Goal: Information Seeking & Learning: Learn about a topic

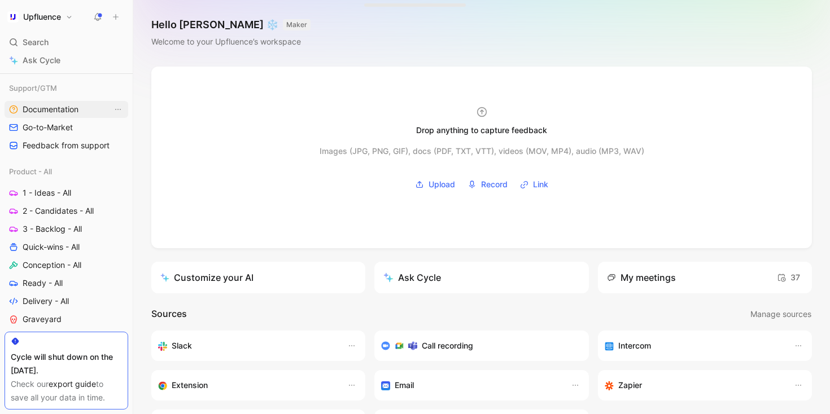
scroll to position [351, 0]
click at [72, 207] on span "2 - Candidates - All" at bounding box center [58, 208] width 71 height 11
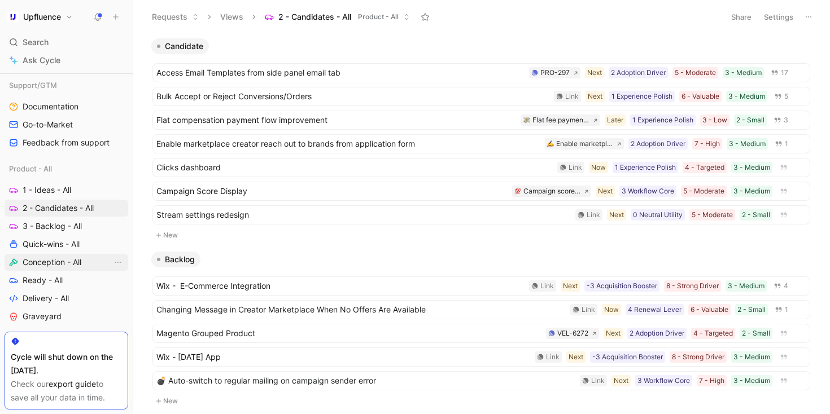
click at [62, 254] on link "Conception - All" at bounding box center [67, 262] width 124 height 17
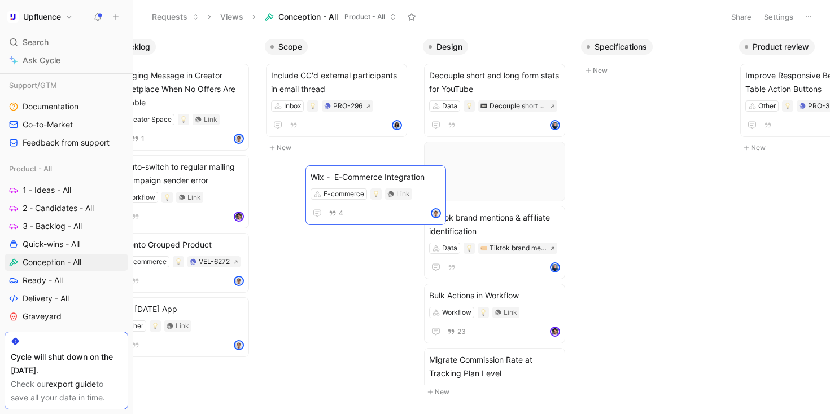
scroll to position [0, 11]
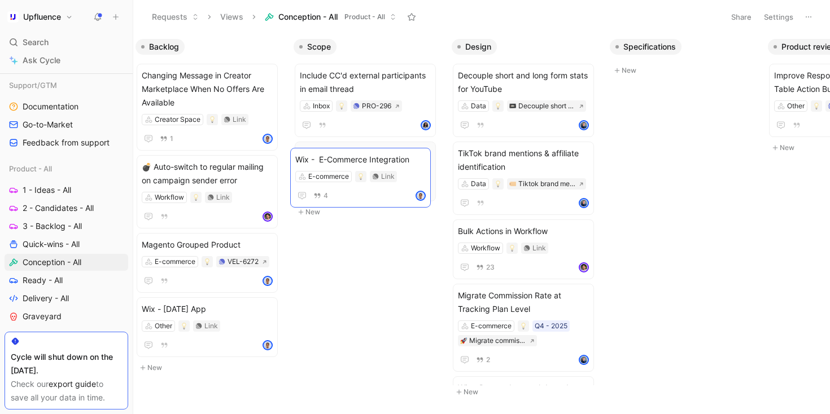
drag, startPoint x: 238, startPoint y: 328, endPoint x: 380, endPoint y: 160, distance: 219.9
click at [422, 168] on div "E-commerce Link" at bounding box center [365, 170] width 131 height 11
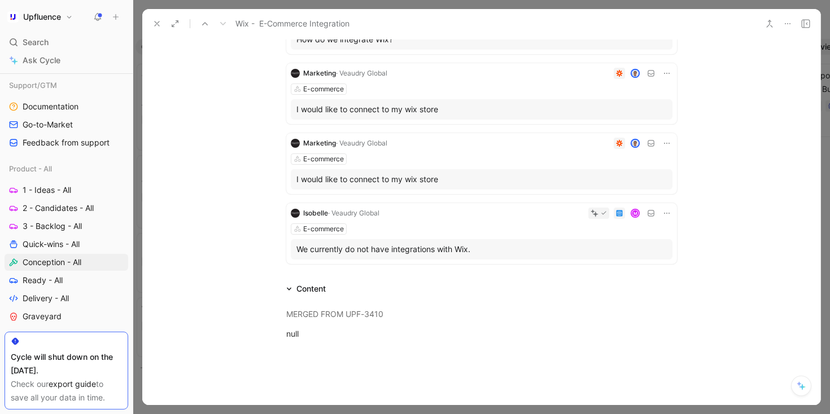
scroll to position [168, 0]
click at [665, 140] on icon at bounding box center [666, 141] width 9 height 9
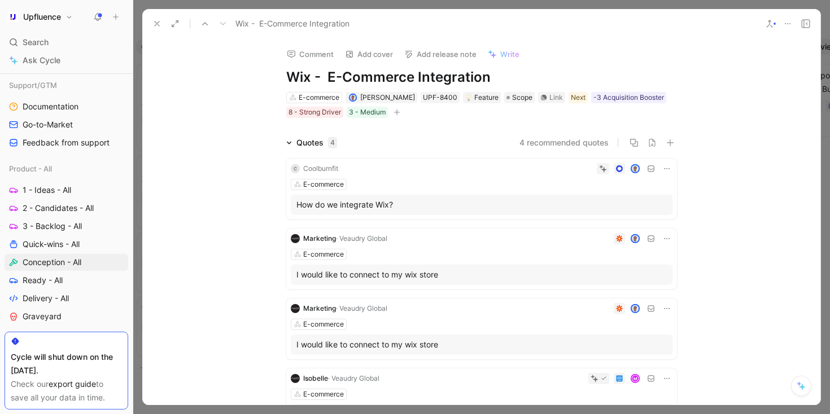
click at [772, 27] on icon at bounding box center [769, 23] width 9 height 9
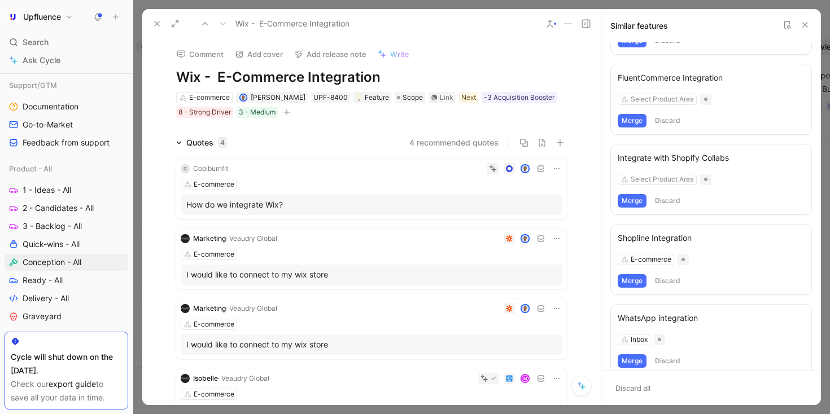
scroll to position [319, 0]
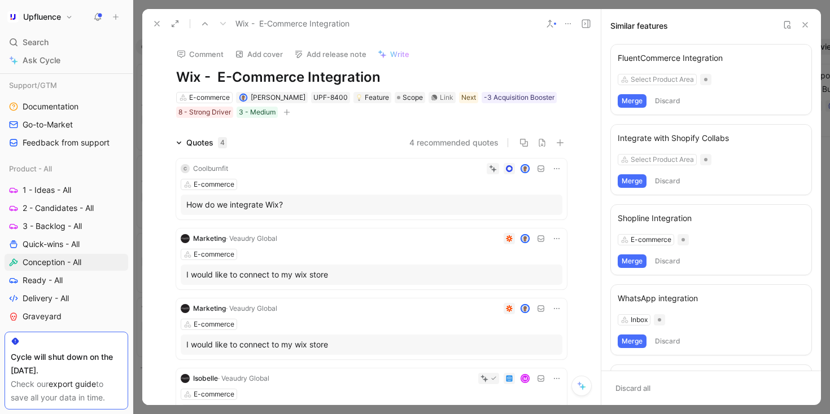
click at [154, 25] on icon at bounding box center [156, 23] width 9 height 9
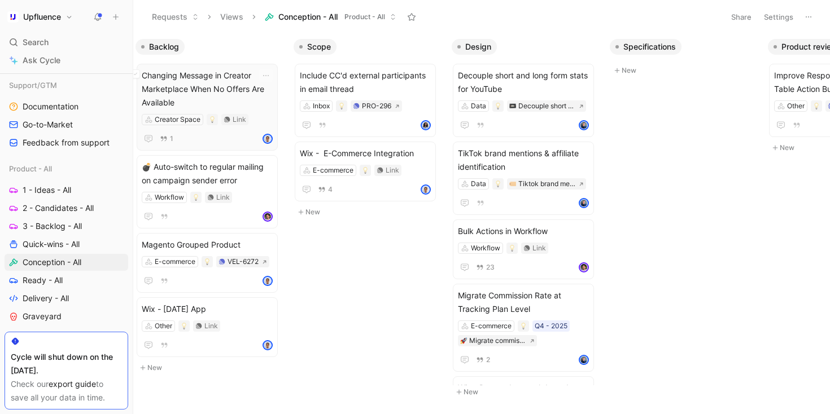
click at [230, 95] on span "Changing Message in Creator Marketplace When No Offers Are Available" at bounding box center [207, 89] width 131 height 41
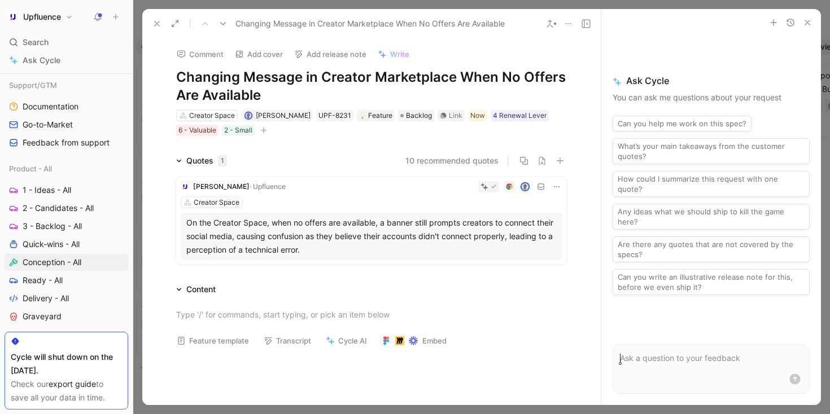
scroll to position [37, 0]
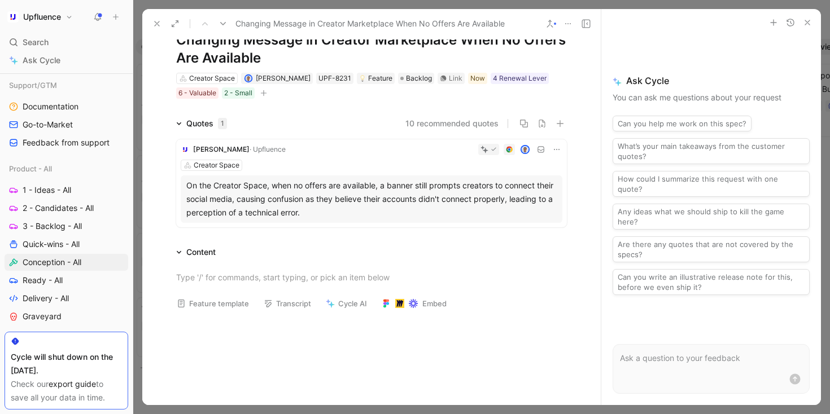
click at [368, 202] on div "On the Creator Space, when no offers are available, a banner still prompts crea…" at bounding box center [371, 199] width 370 height 41
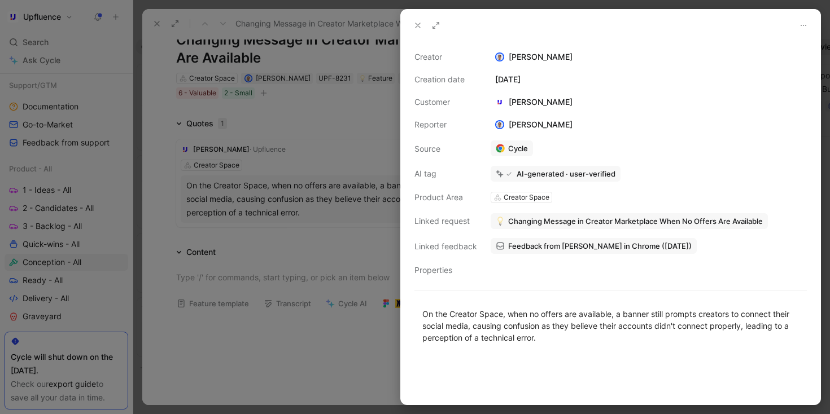
click at [355, 239] on div at bounding box center [415, 207] width 830 height 414
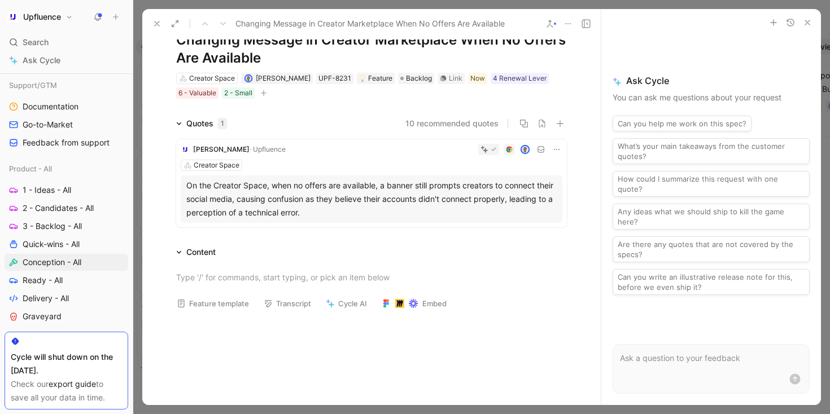
scroll to position [14, 0]
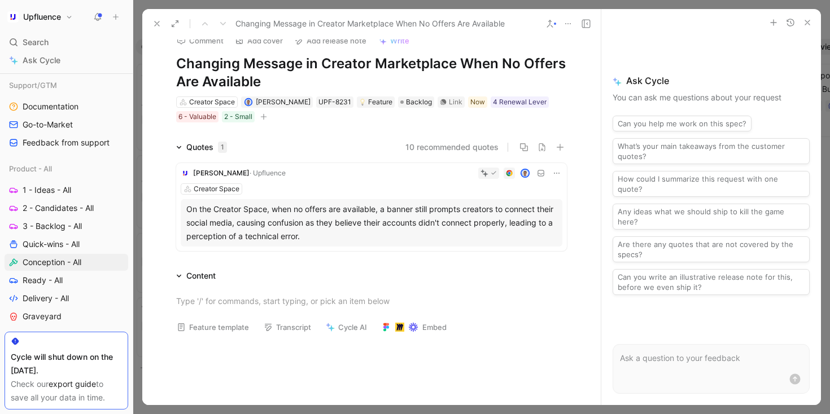
click at [395, 213] on div "On the Creator Space, when no offers are available, a banner still prompts crea…" at bounding box center [371, 223] width 370 height 41
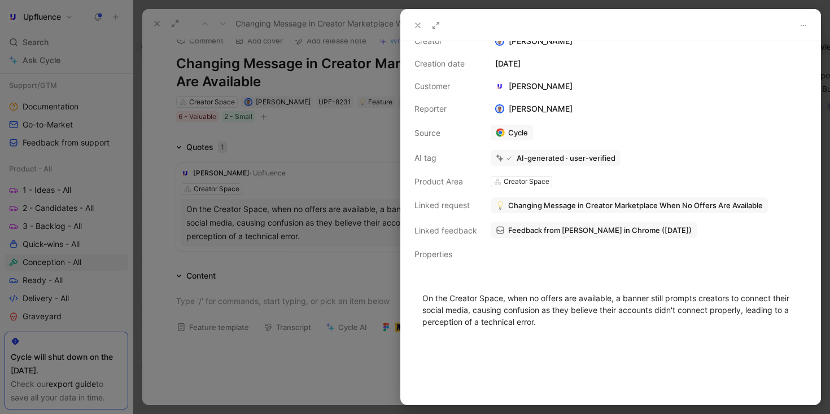
scroll to position [16, 0]
click at [347, 259] on div at bounding box center [415, 207] width 830 height 414
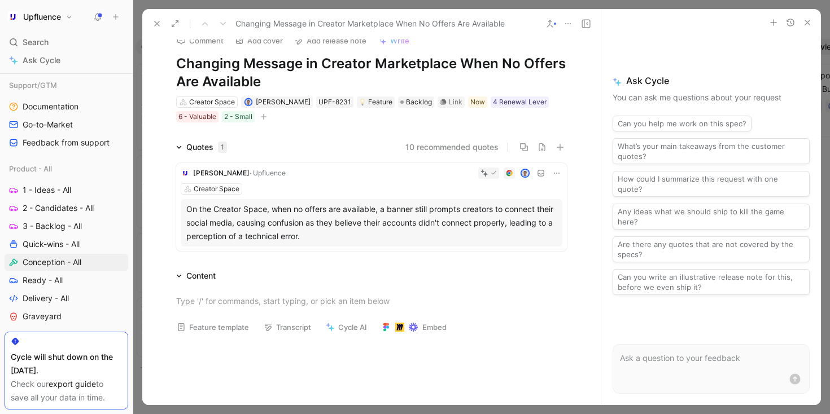
click at [267, 71] on h1 "Changing Message in Creator Marketplace When No Offers Are Available" at bounding box center [371, 73] width 391 height 36
drag, startPoint x: 176, startPoint y: 60, endPoint x: 274, endPoint y: 77, distance: 99.6
click at [274, 77] on h1 "Changing Message in Creator Marketplace When No Offers Are Available" at bounding box center [371, 73] width 391 height 36
copy h1 "Changing Message in Creator Marketplace When No Offers Are Available"
click at [449, 99] on div "Link" at bounding box center [456, 102] width 14 height 11
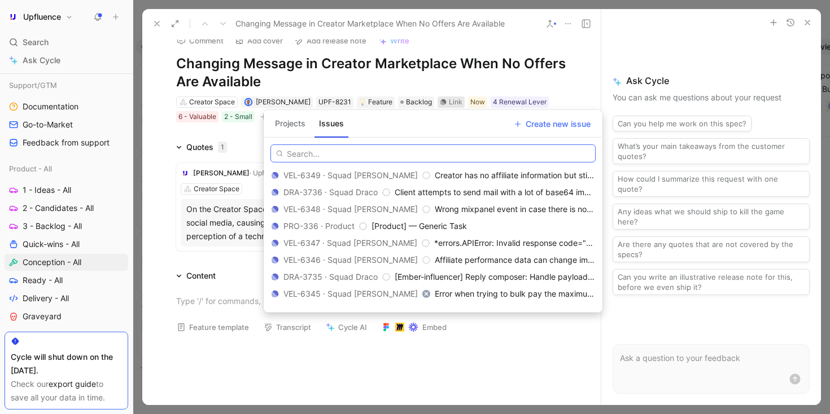
paste input "Changing Message in Creator Marketplace When No Offers Are Available"
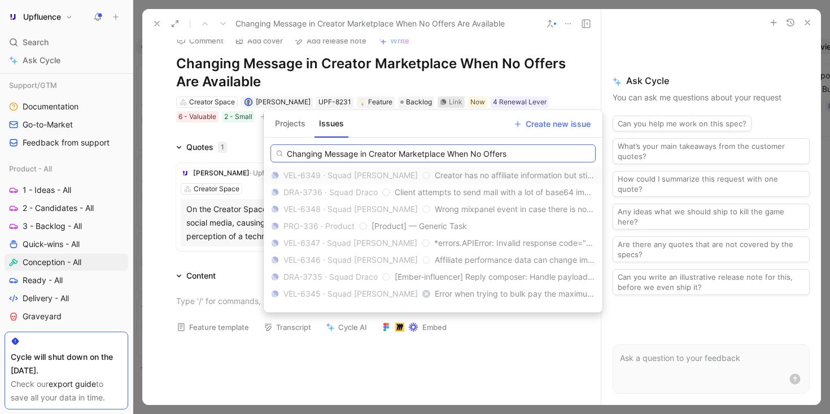
type input "Changing Message in Creator Marketplace When No Offers"
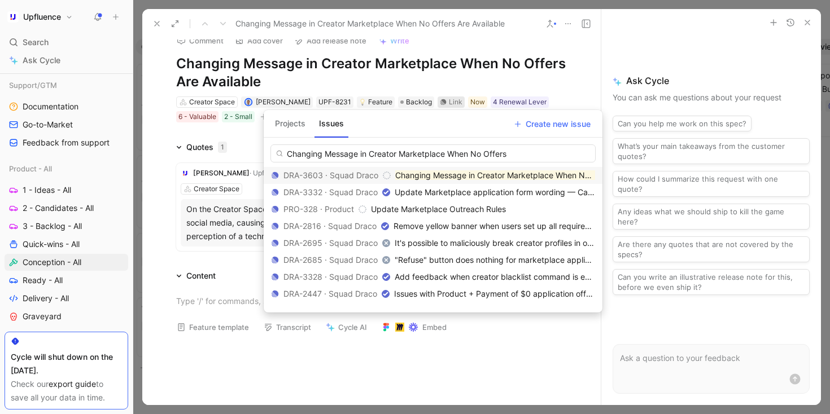
click at [429, 176] on mark "Changing Message in Creator Marketplace When No Offers" at bounding box center [505, 176] width 220 height 10
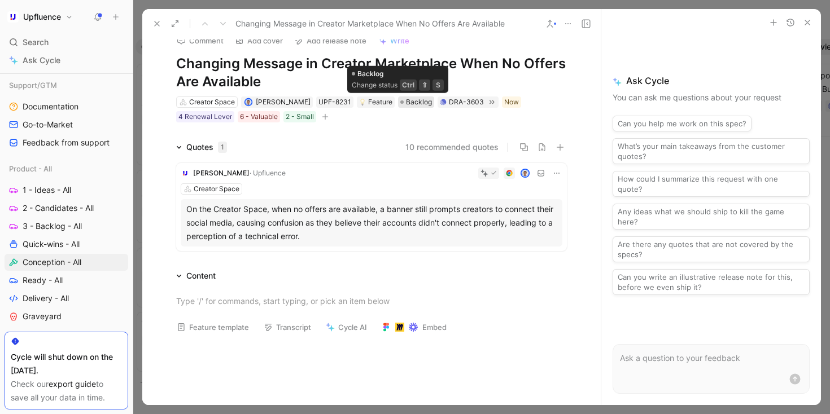
click at [406, 100] on span "Backlog" at bounding box center [419, 102] width 26 height 11
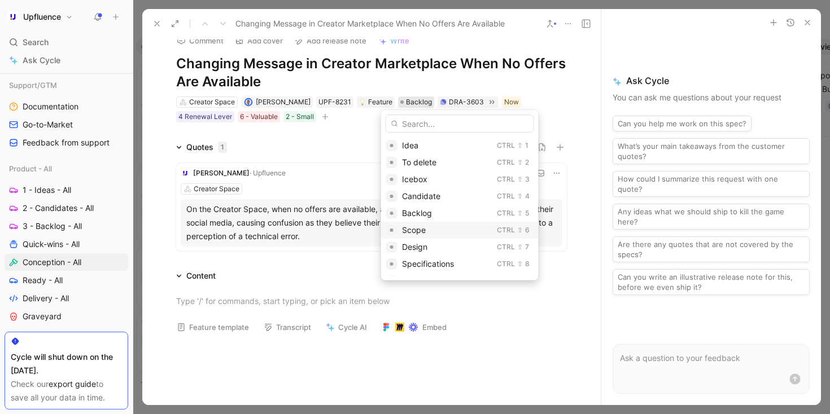
scroll to position [82, 0]
click at [436, 217] on div "Ready" at bounding box center [468, 216] width 132 height 14
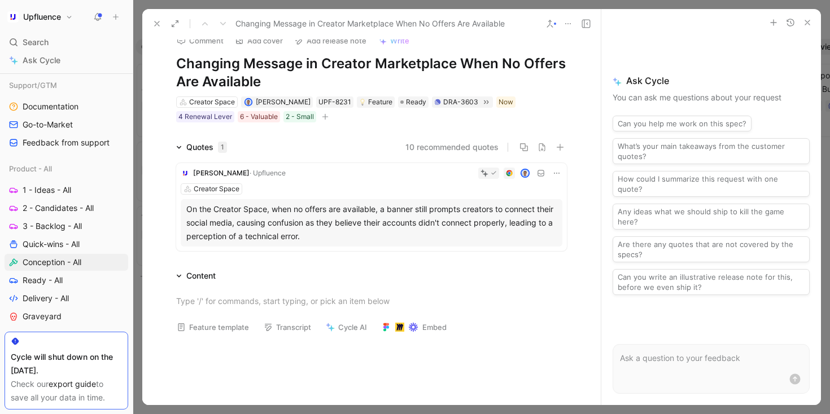
click at [153, 23] on icon at bounding box center [156, 23] width 9 height 9
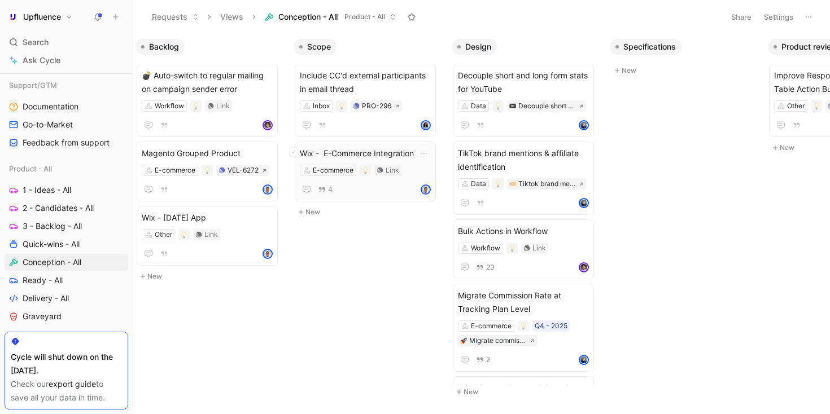
click at [367, 149] on span "Wix - E-Commerce Integration" at bounding box center [365, 154] width 131 height 14
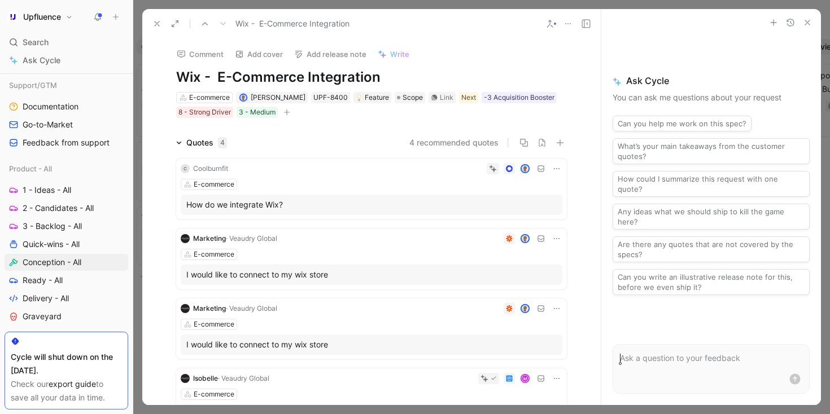
scroll to position [29, 0]
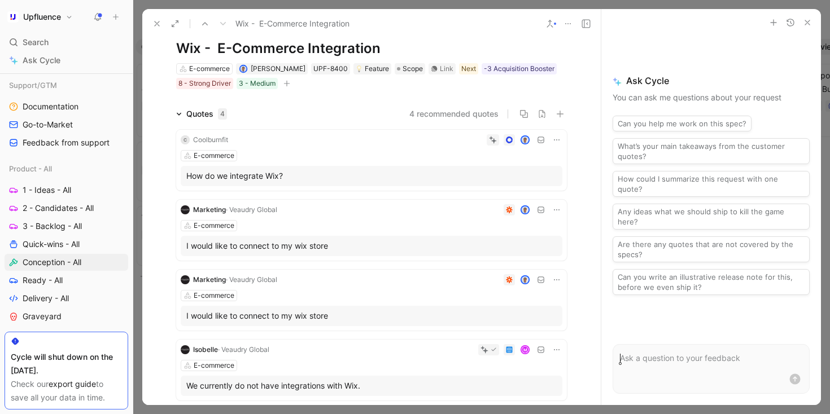
click at [181, 112] on div "Quotes 4" at bounding box center [202, 114] width 60 height 14
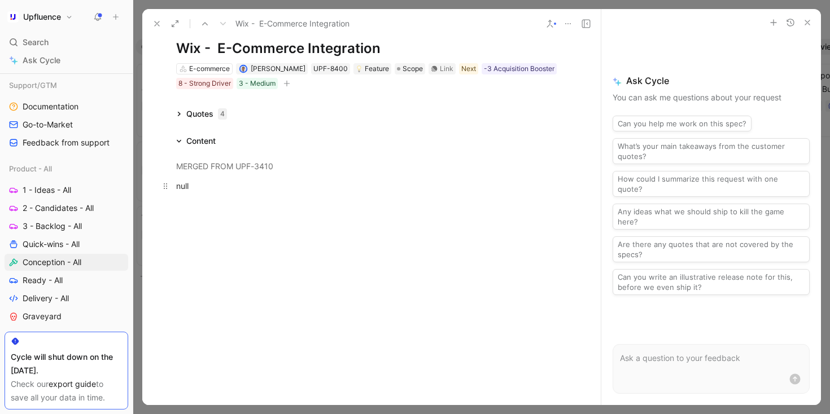
click at [221, 181] on div "null" at bounding box center [371, 186] width 391 height 12
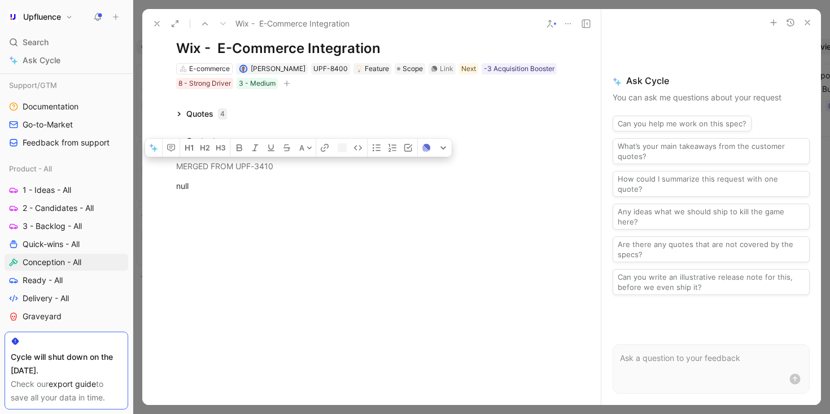
drag, startPoint x: 239, startPoint y: 180, endPoint x: 152, endPoint y: 154, distance: 90.9
click at [152, 154] on div "MERGED FROM UPF-3410 null" at bounding box center [371, 176] width 458 height 56
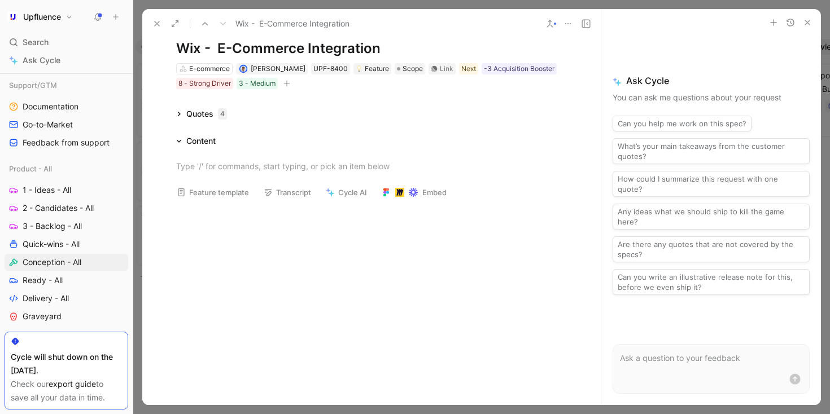
click at [190, 192] on button "Feature template" at bounding box center [213, 193] width 82 height 16
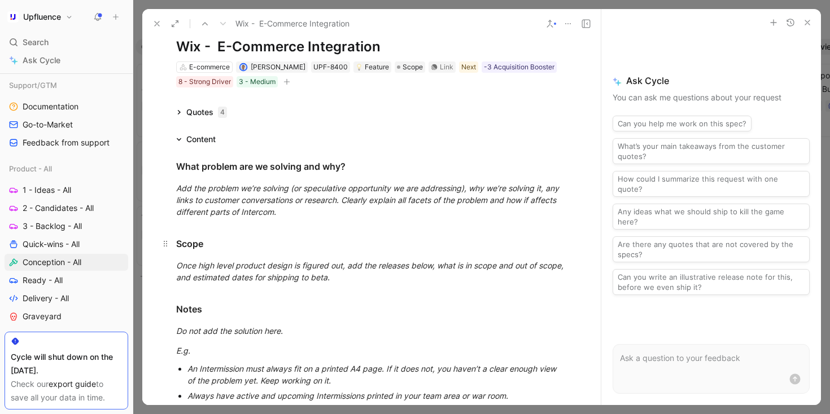
scroll to position [0, 0]
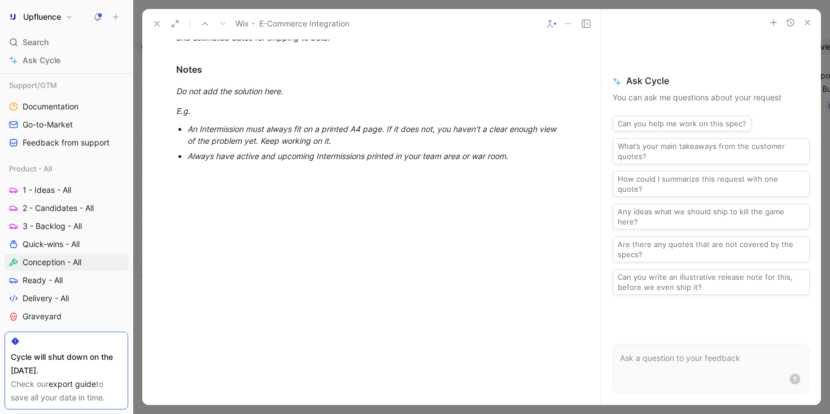
drag, startPoint x: 177, startPoint y: 198, endPoint x: 392, endPoint y: 420, distance: 309.4
click at [392, 414] on html "Upfluence Search ⌘ K Ask Cycle Workspace Home G then H Feedback G then F Reques…" at bounding box center [415, 207] width 830 height 414
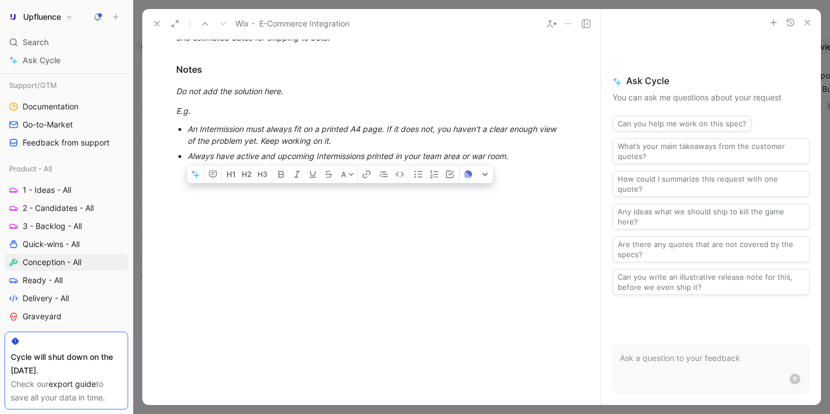
scroll to position [49, 0]
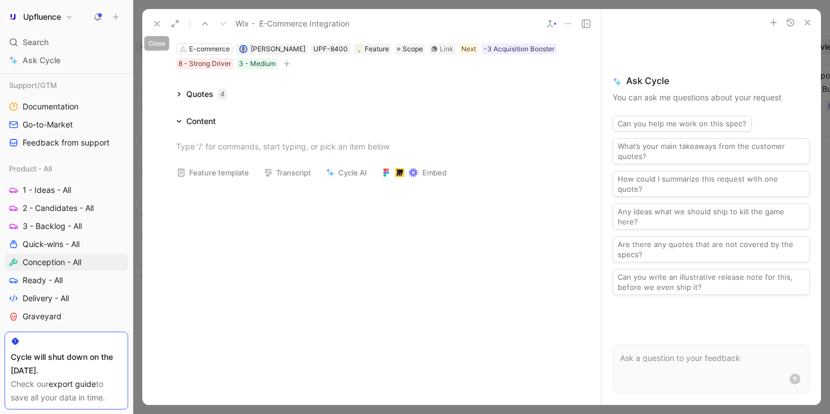
click at [154, 23] on icon at bounding box center [156, 23] width 9 height 9
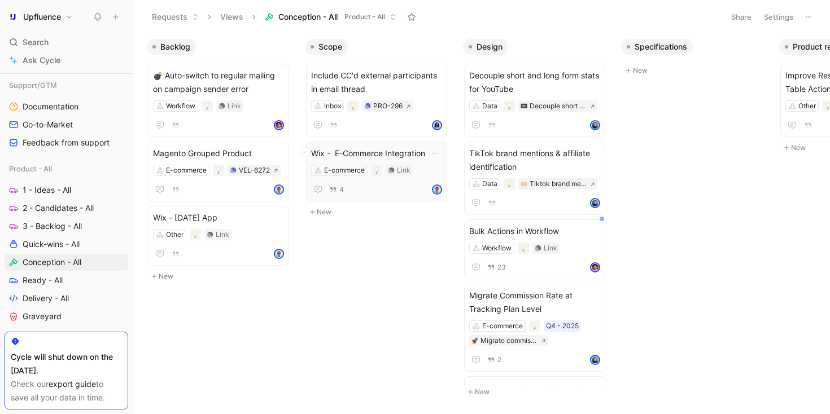
click at [345, 150] on span "Wix - E-Commerce Integration" at bounding box center [376, 154] width 131 height 14
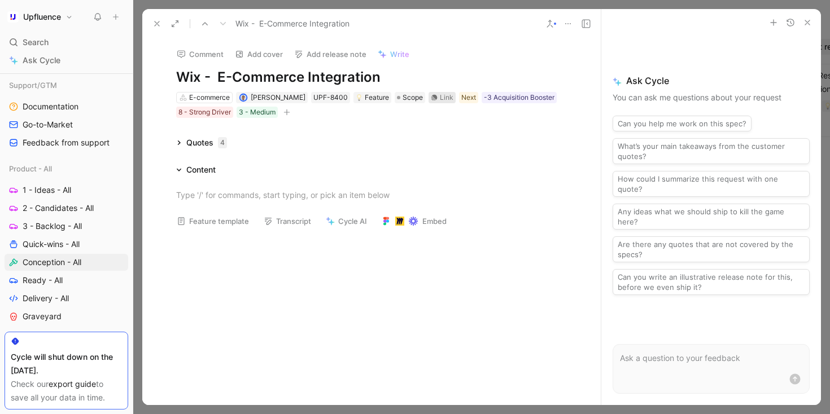
click at [440, 98] on div "Link" at bounding box center [447, 97] width 14 height 11
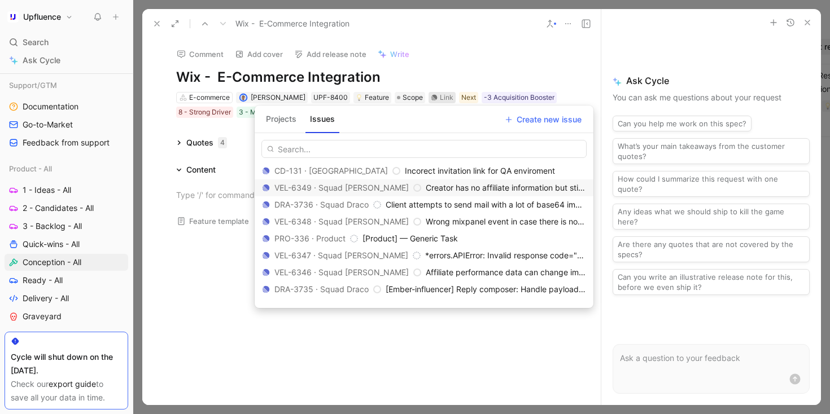
click at [288, 117] on button "Projects" at bounding box center [281, 119] width 40 height 18
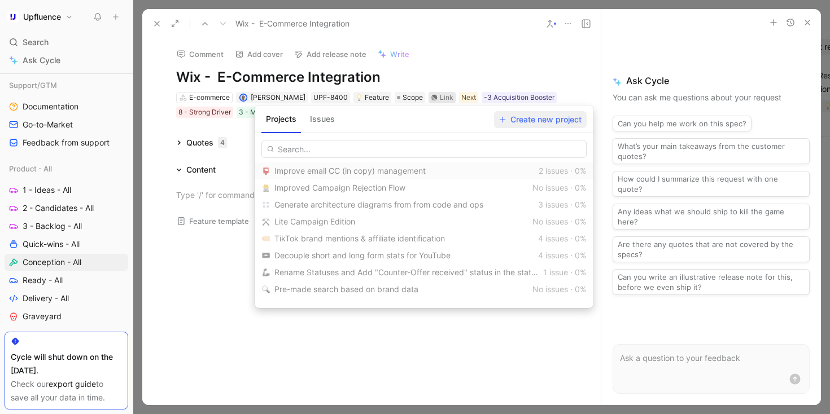
click at [527, 119] on span "Create new project" at bounding box center [540, 120] width 82 height 14
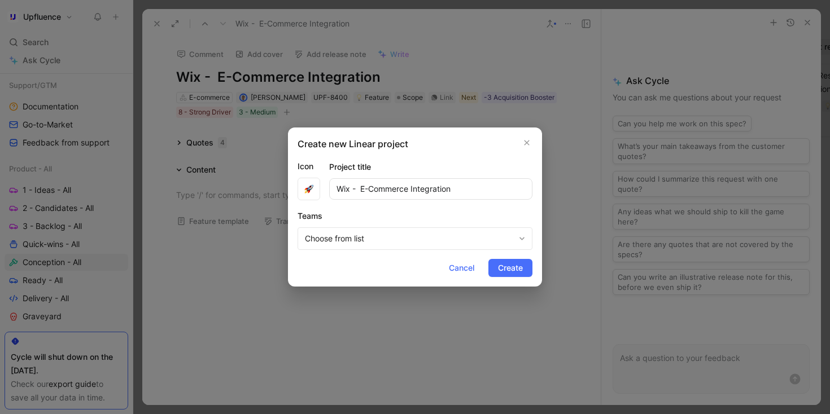
click at [401, 238] on span "Choose from list" at bounding box center [409, 239] width 209 height 14
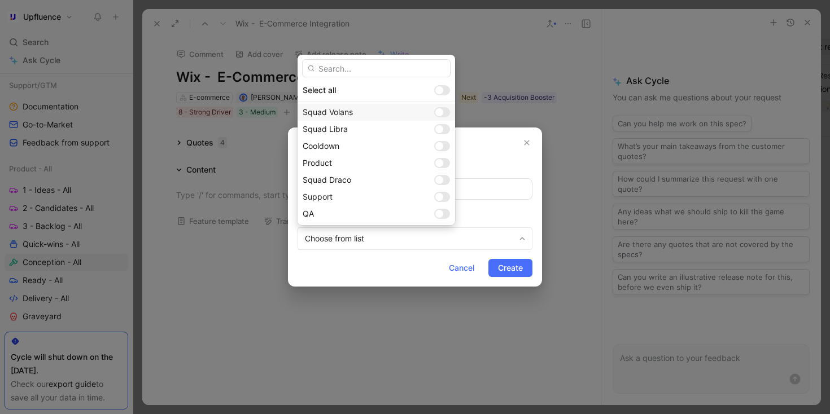
click at [435, 112] on div at bounding box center [439, 112] width 8 height 8
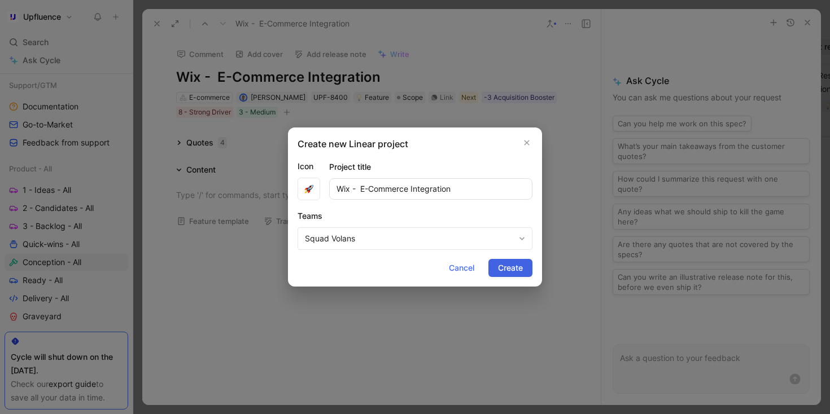
click at [508, 267] on span "Create" at bounding box center [510, 268] width 25 height 14
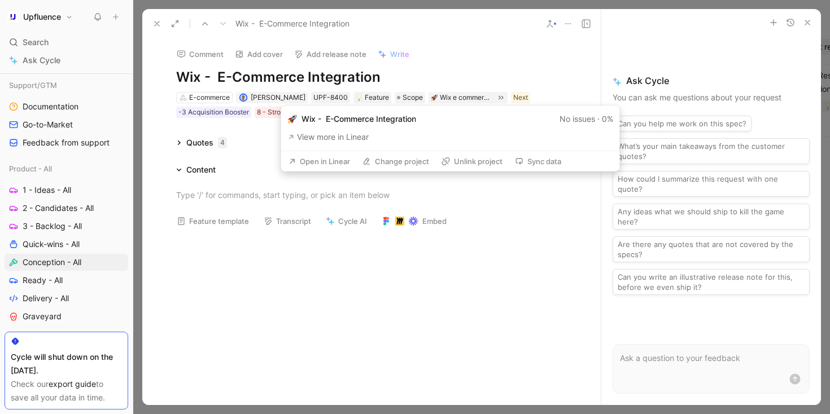
click at [324, 160] on button "Open in Linear" at bounding box center [319, 162] width 72 height 16
click at [331, 162] on button "Open in Linear" at bounding box center [319, 162] width 72 height 16
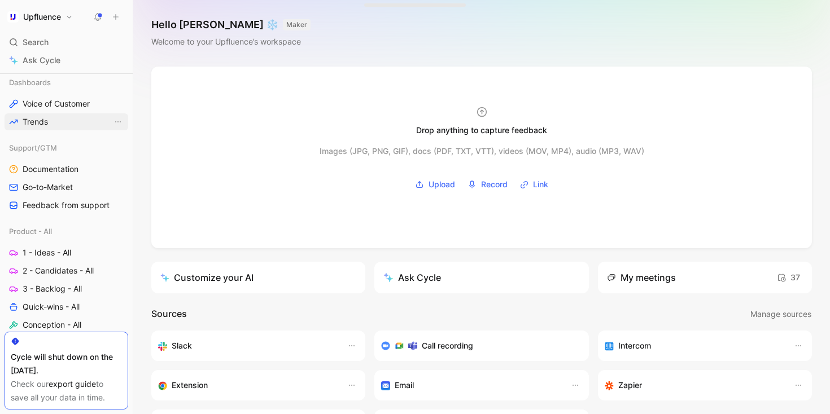
scroll to position [290, 0]
click at [59, 261] on link "2 - Candidates - All" at bounding box center [67, 268] width 124 height 17
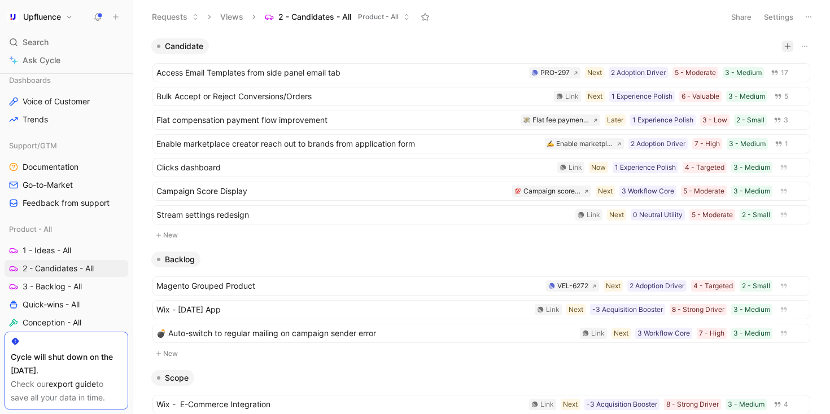
click at [785, 46] on icon "button" at bounding box center [788, 46] width 6 height 1
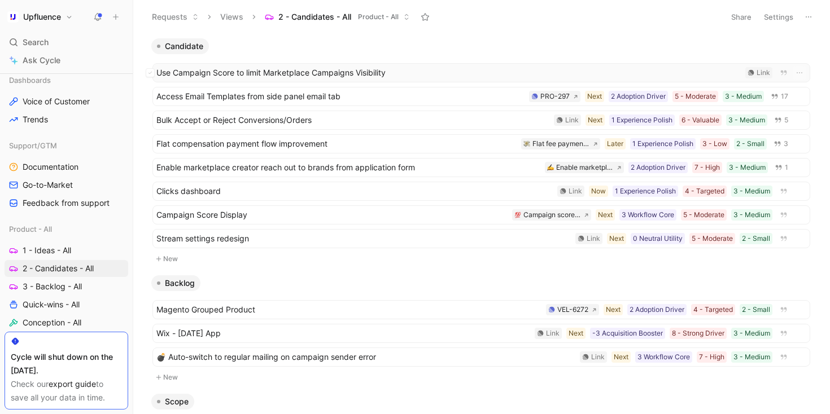
click at [456, 68] on span "Use Campaign Score to limit Marketplace Campaigns Visibility" at bounding box center [448, 73] width 584 height 14
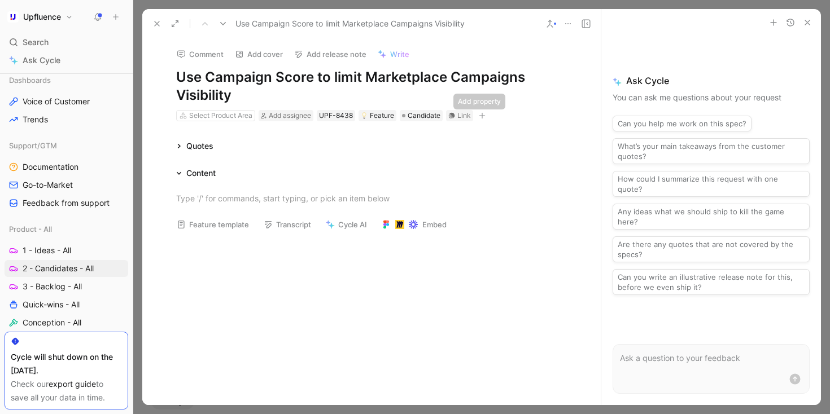
click at [482, 120] on button "button" at bounding box center [482, 115] width 11 height 11
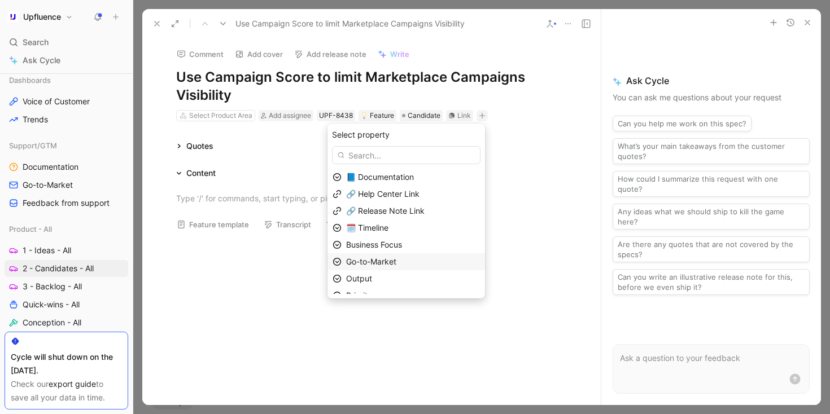
scroll to position [27, 0]
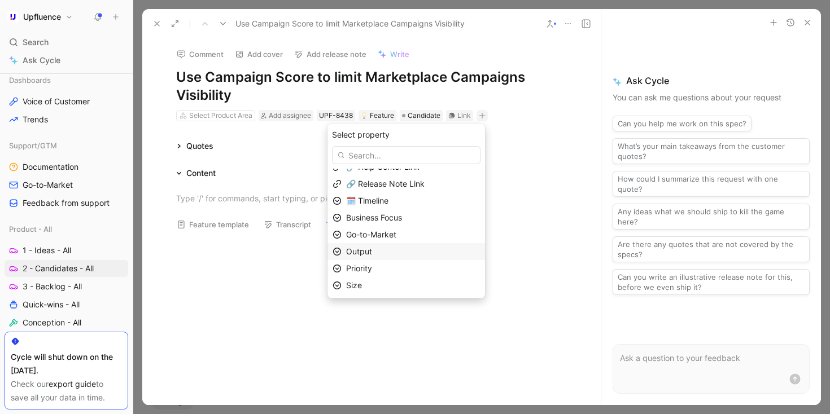
click at [421, 250] on div "Output" at bounding box center [413, 252] width 134 height 14
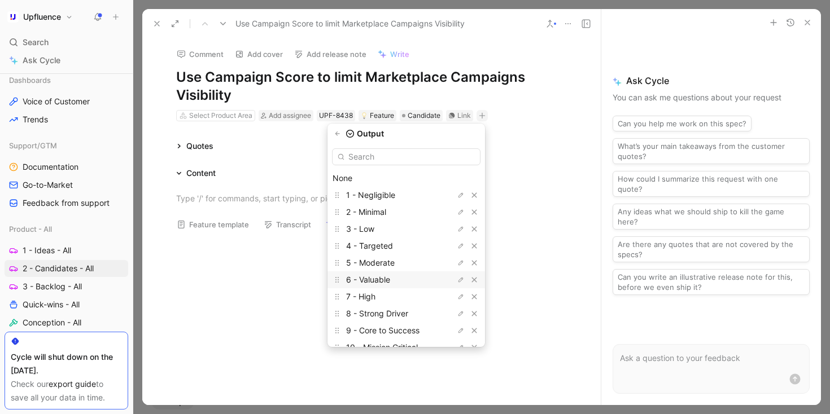
scroll to position [22, 0]
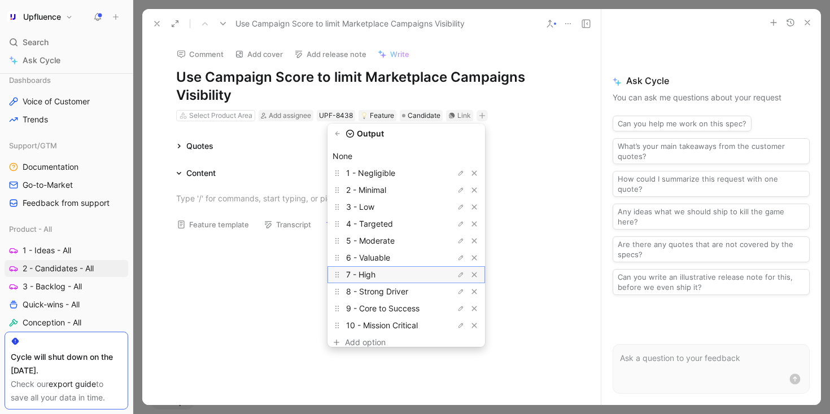
click at [407, 272] on div "7 - High" at bounding box center [388, 275] width 85 height 14
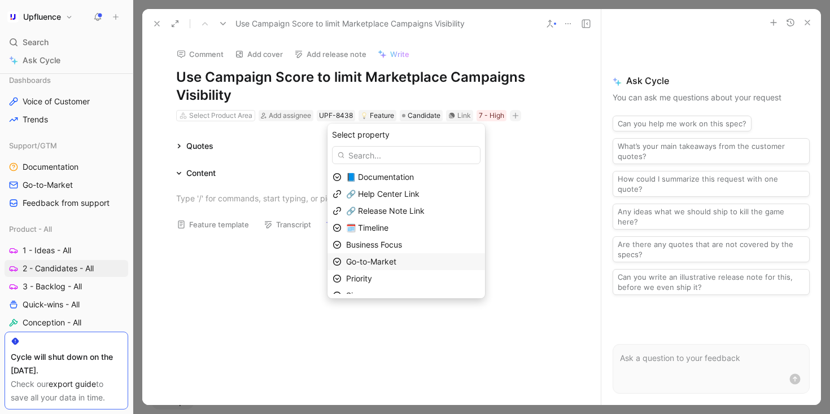
scroll to position [10, 0]
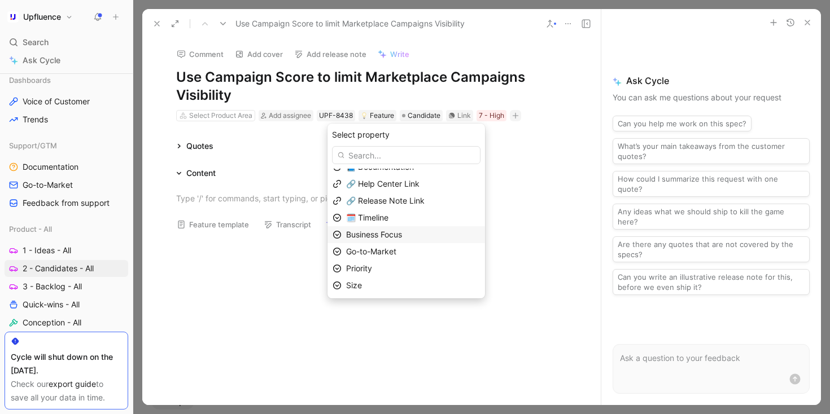
click at [402, 238] on span "Business Focus" at bounding box center [374, 235] width 56 height 10
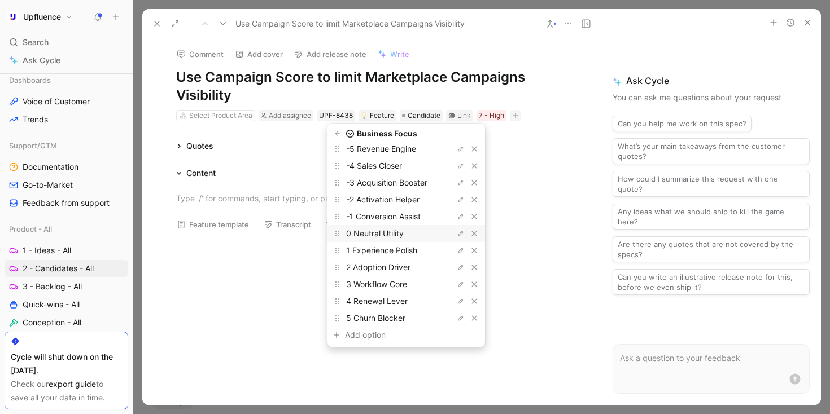
scroll to position [47, 0]
click at [402, 286] on span "3 Workflow Core" at bounding box center [376, 283] width 61 height 10
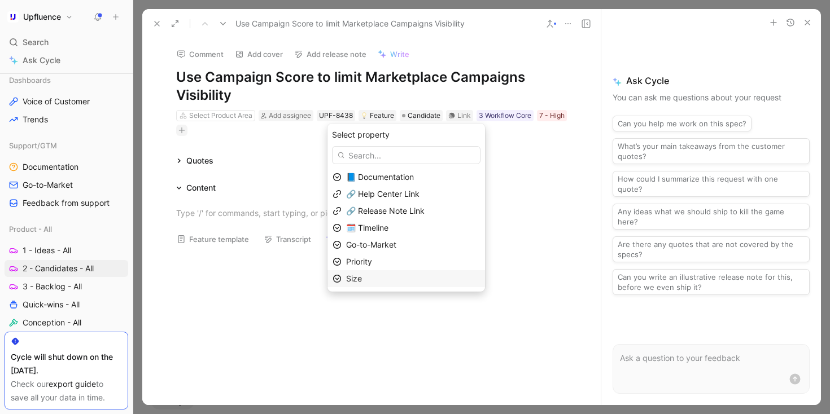
click at [394, 274] on div "Size" at bounding box center [413, 279] width 134 height 14
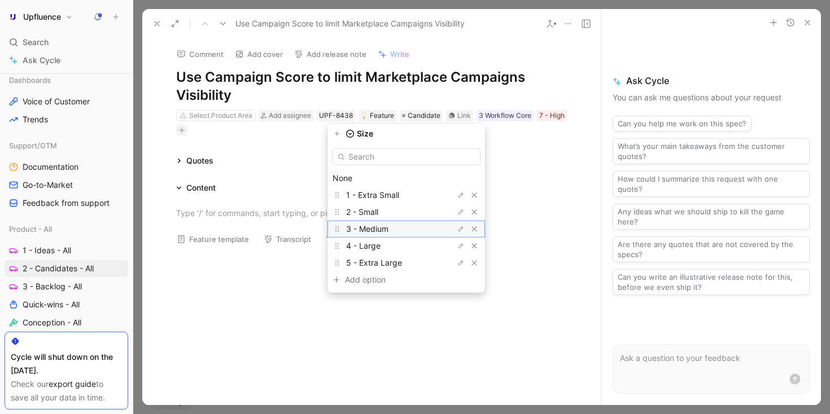
click at [388, 229] on span "3 - Medium" at bounding box center [367, 229] width 42 height 10
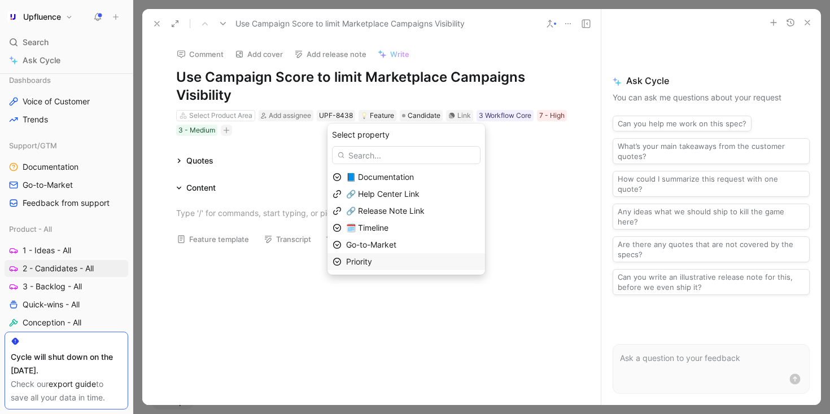
click at [392, 261] on div "Priority" at bounding box center [413, 262] width 134 height 14
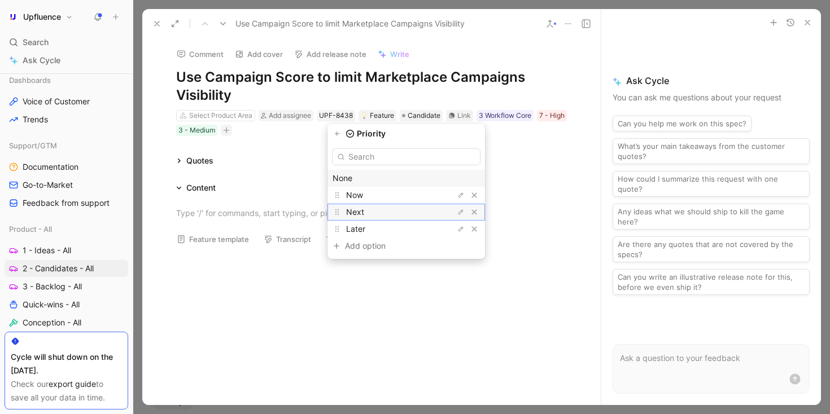
click at [389, 206] on div "Next" at bounding box center [388, 213] width 85 height 14
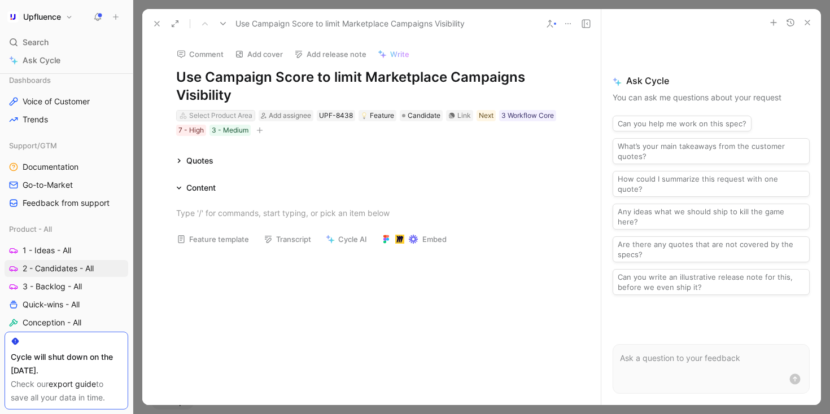
click at [198, 113] on div "Select Product Area" at bounding box center [220, 115] width 63 height 11
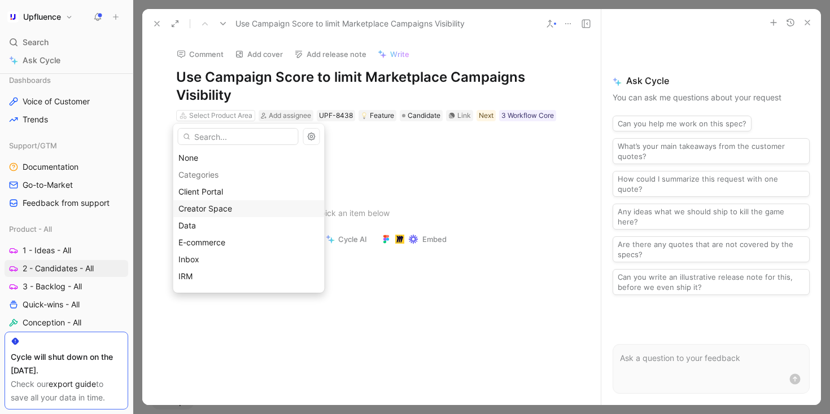
scroll to position [166, 0]
click at [227, 259] on div "Workflow" at bounding box center [248, 263] width 141 height 14
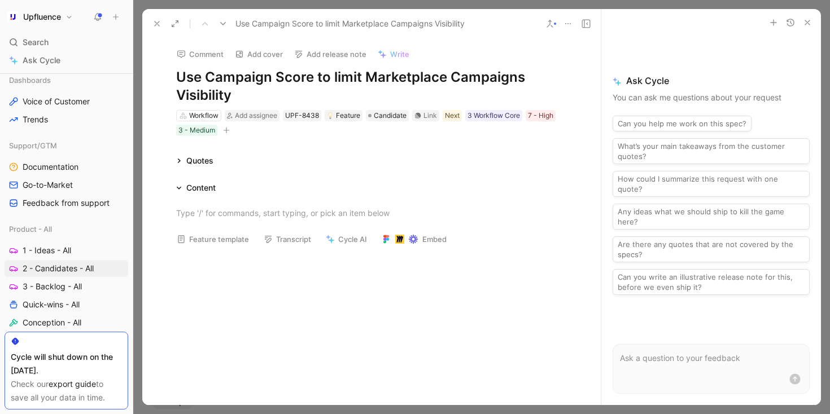
click at [154, 24] on icon at bounding box center [156, 23] width 9 height 9
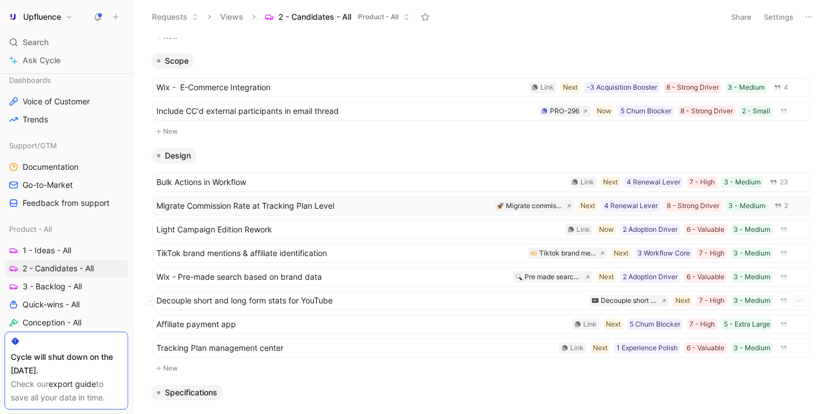
scroll to position [345, 0]
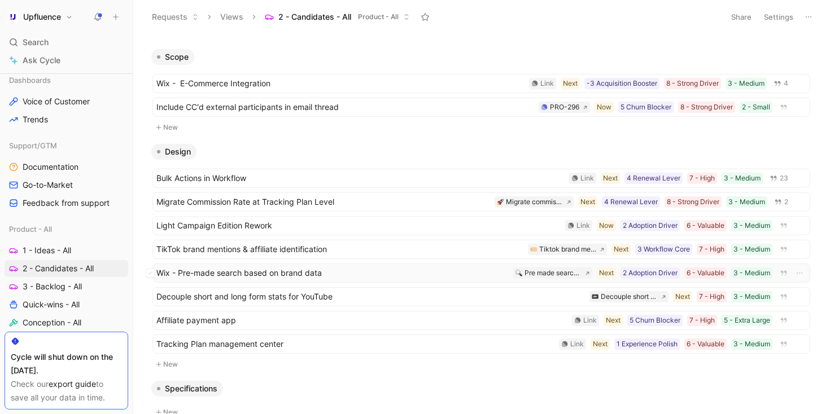
click at [338, 273] on span "Wix - Pre-made search based on brand data" at bounding box center [332, 273] width 352 height 14
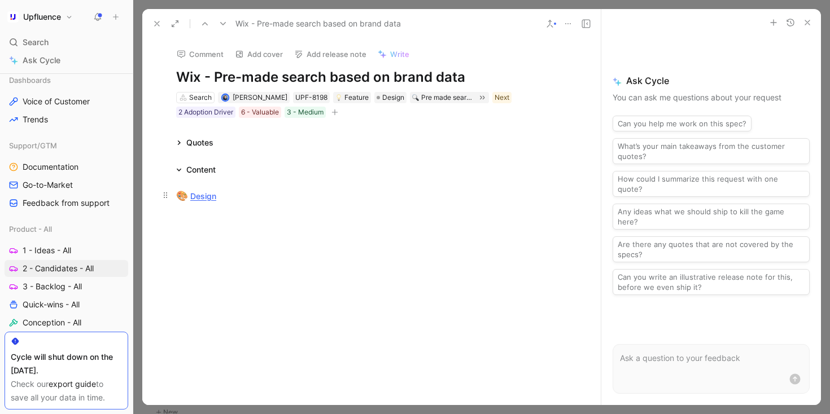
click at [198, 196] on link "Design" at bounding box center [203, 196] width 26 height 10
click at [102, 14] on button at bounding box center [98, 17] width 16 height 16
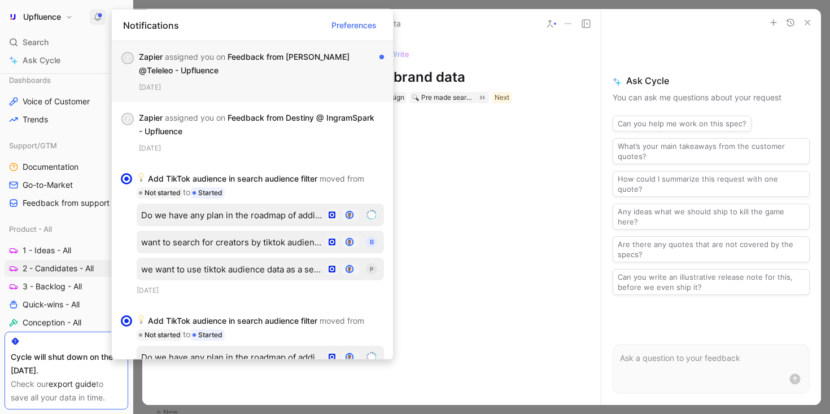
click at [246, 68] on div "Zapier assigned you on Feedback from Vladimir @Teleleo - Upfluence" at bounding box center [257, 63] width 236 height 27
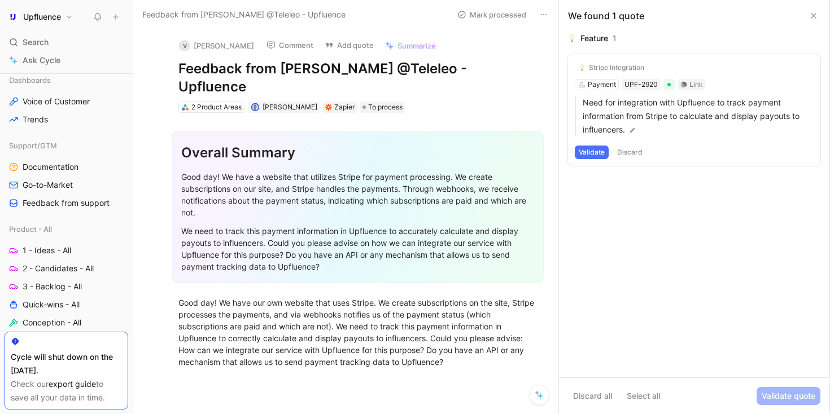
scroll to position [25, 0]
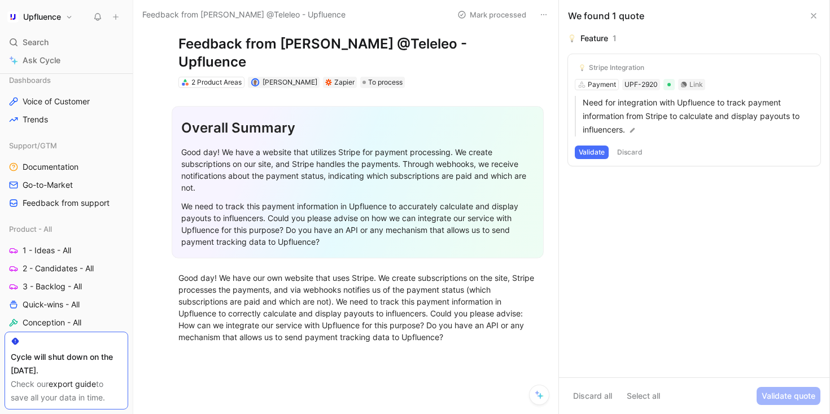
click at [815, 15] on icon at bounding box center [813, 15] width 9 height 9
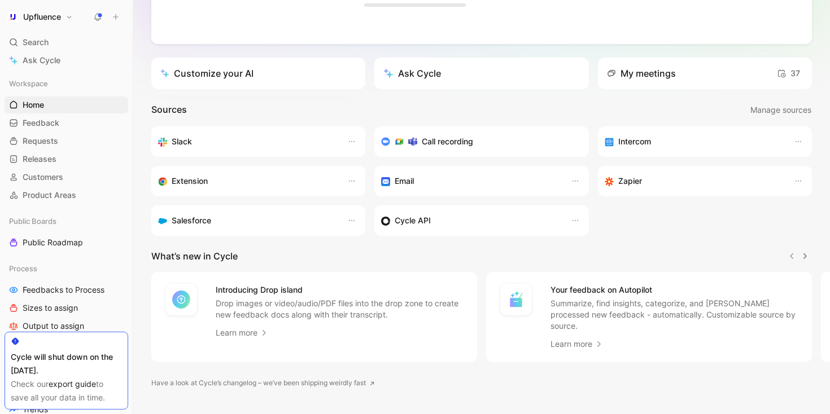
scroll to position [220, 0]
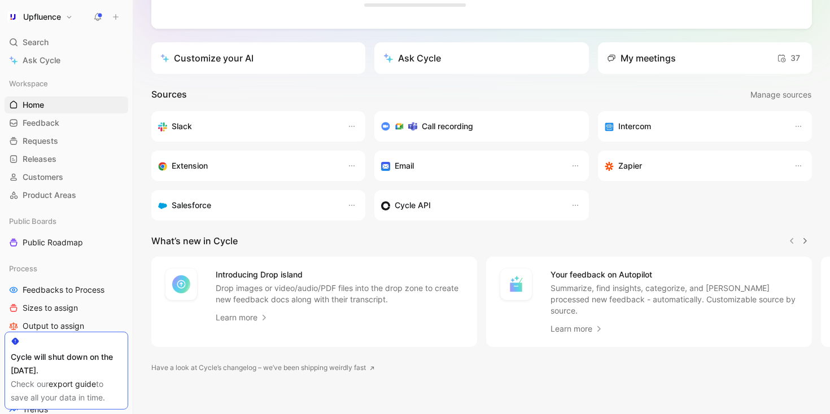
click at [269, 233] on div "Drop anything to capture feedback Images (JPG, PNG, GIF), docs (PDF, TXT, VTT),…" at bounding box center [481, 133] width 697 height 572
